Goal: Task Accomplishment & Management: Use online tool/utility

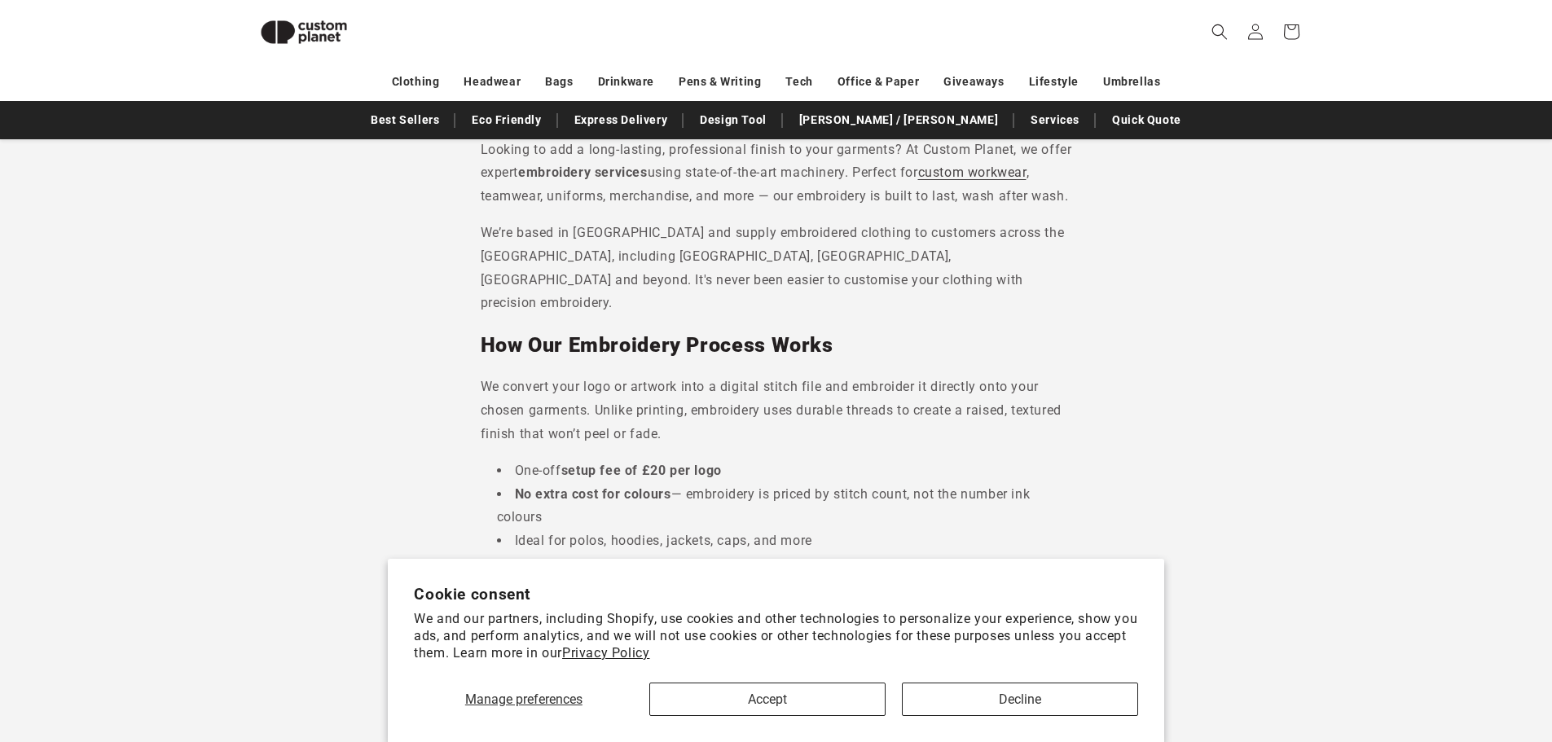
scroll to position [467, 0]
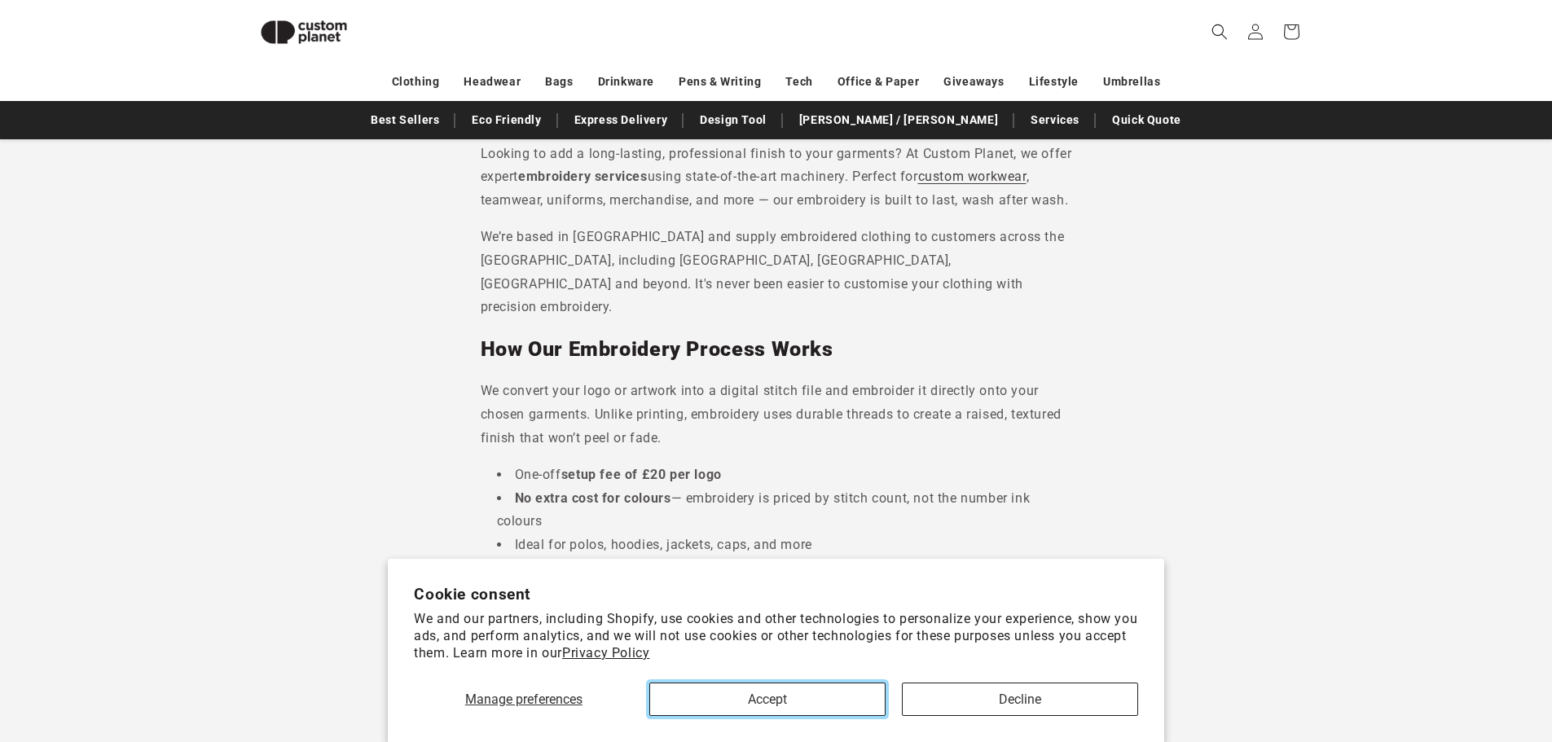
click at [815, 699] on button "Accept" at bounding box center [767, 699] width 236 height 33
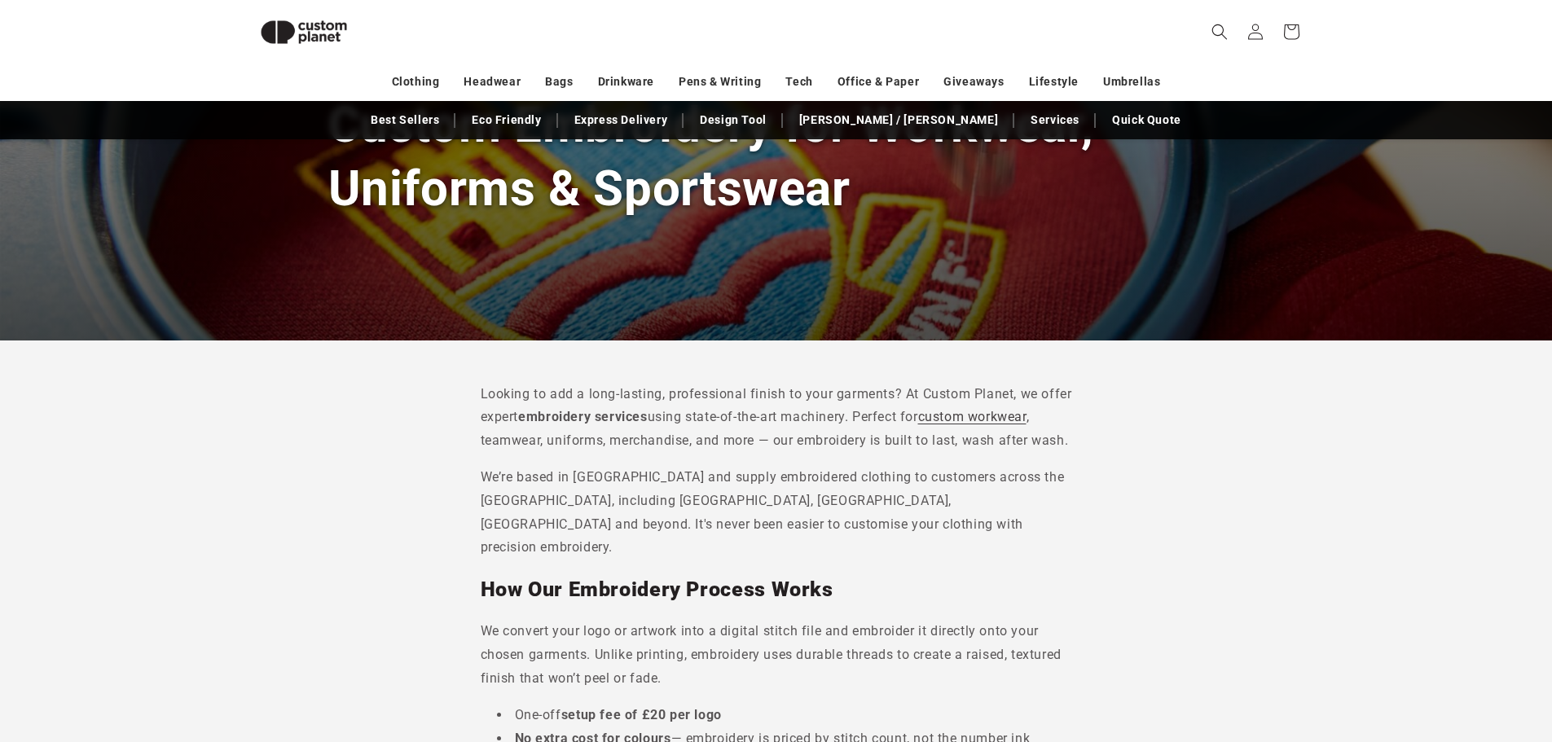
scroll to position [0, 0]
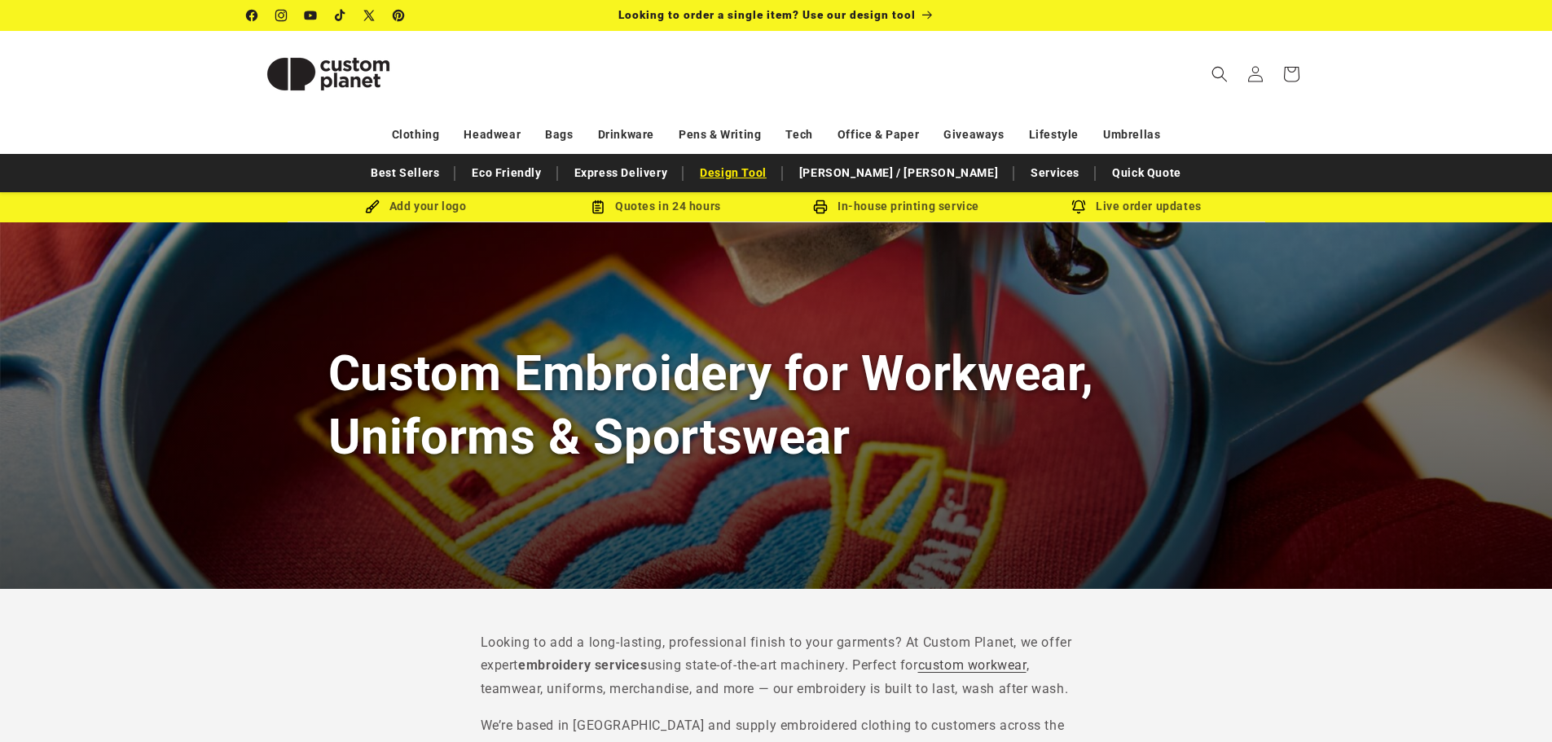
click at [775, 172] on link "Design Tool" at bounding box center [732, 173] width 83 height 29
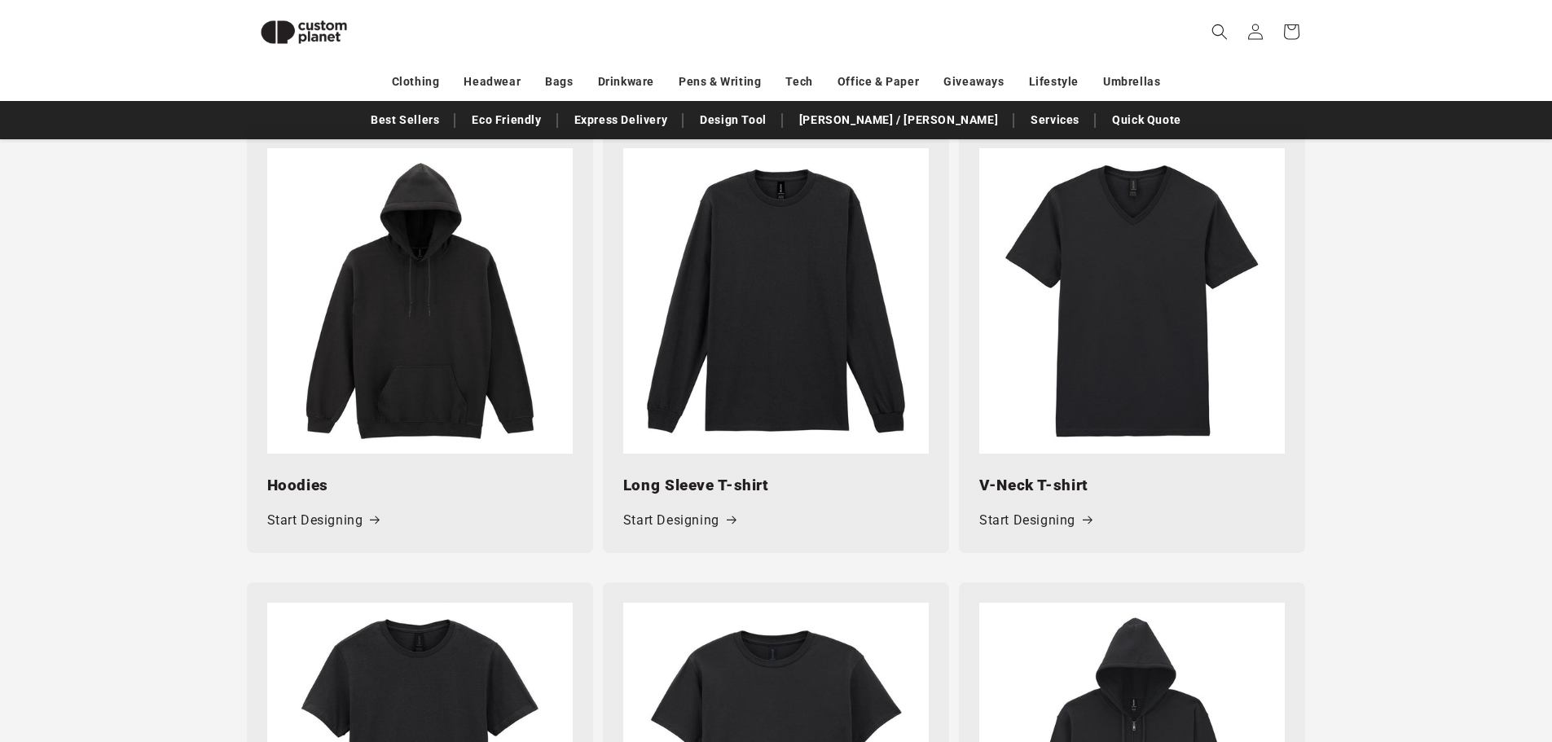
scroll to position [1200, 0]
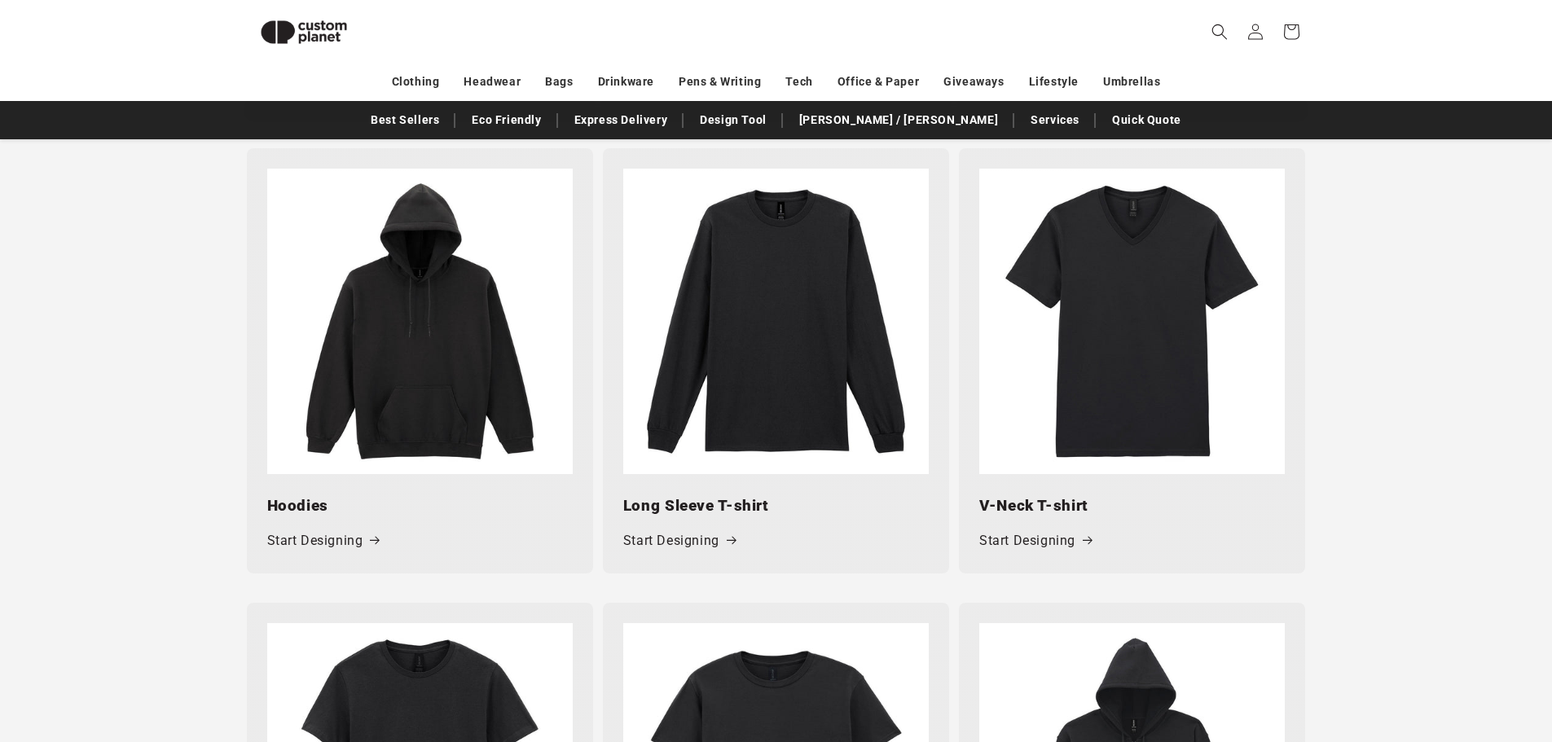
click at [455, 347] on img at bounding box center [419, 321] width 305 height 305
click at [337, 543] on link "Start Designing" at bounding box center [323, 541] width 112 height 24
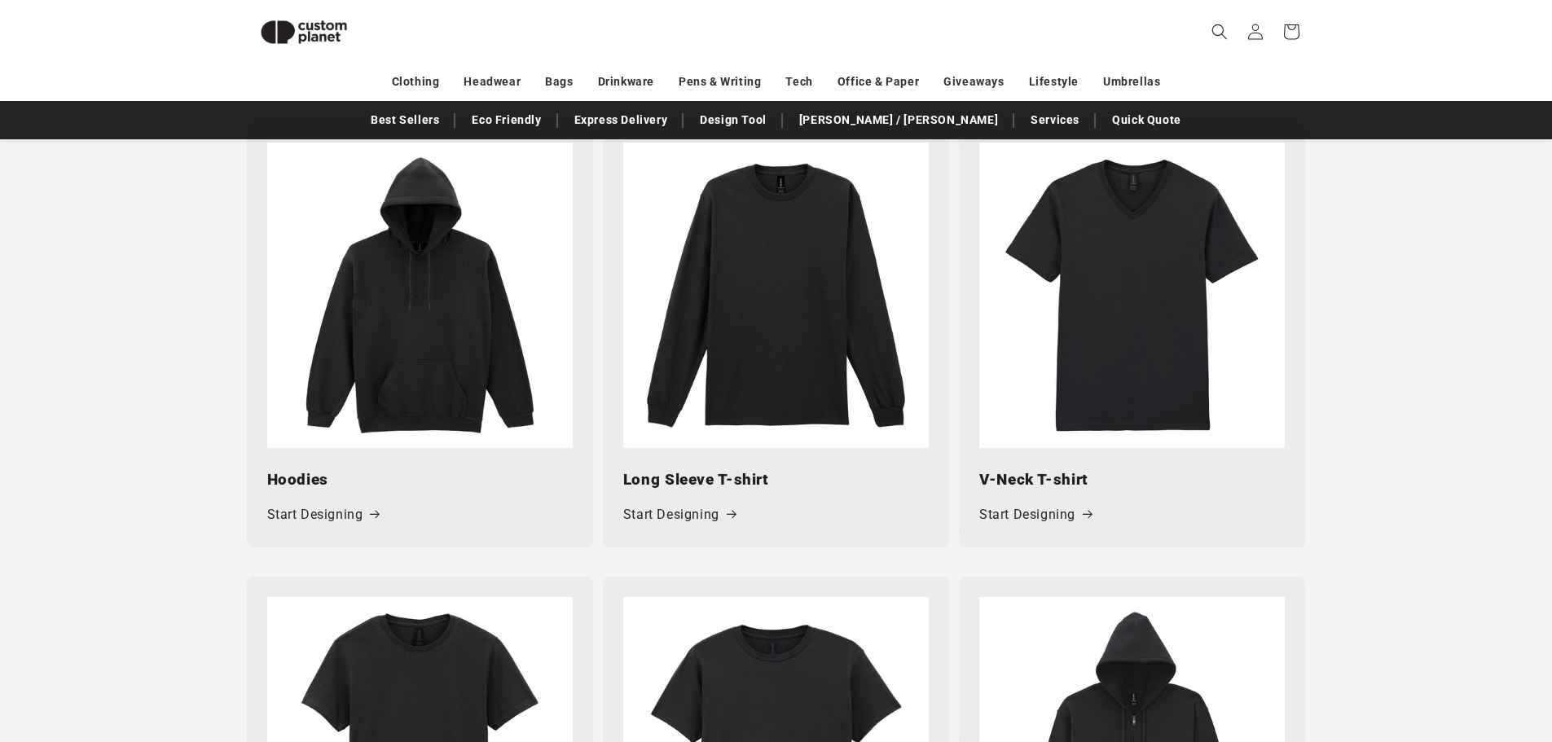
scroll to position [1226, 0]
